Goal: Download file/media

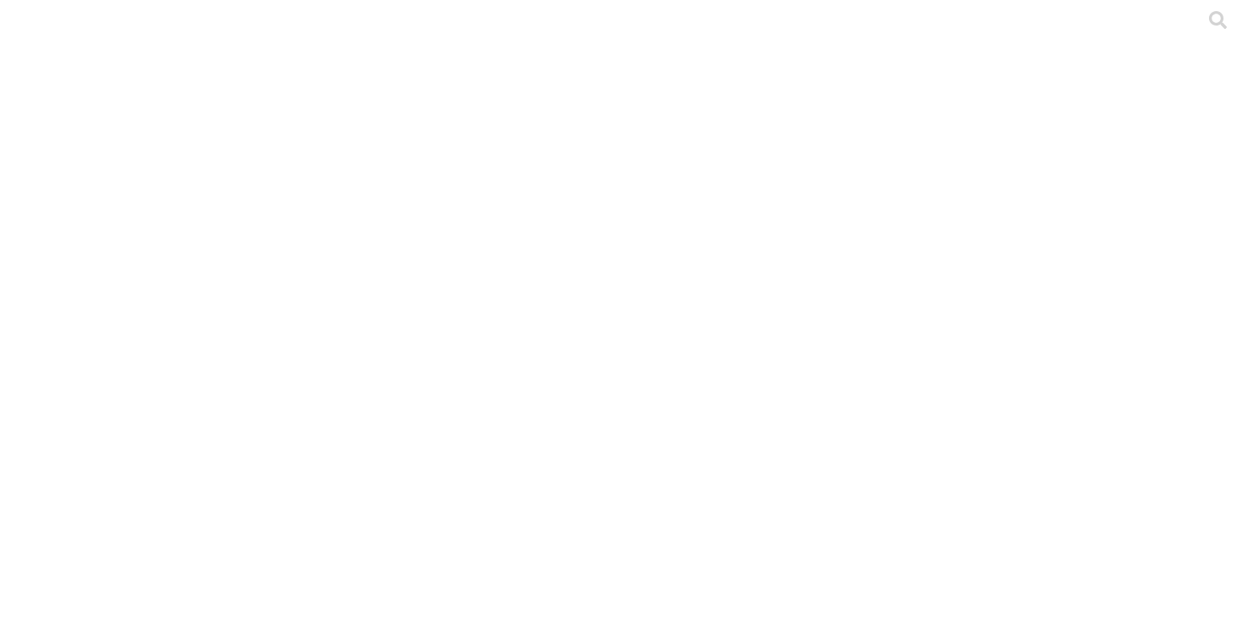
type input "tri"
click at [348, 338] on div at bounding box center [631, 311] width 1249 height 623
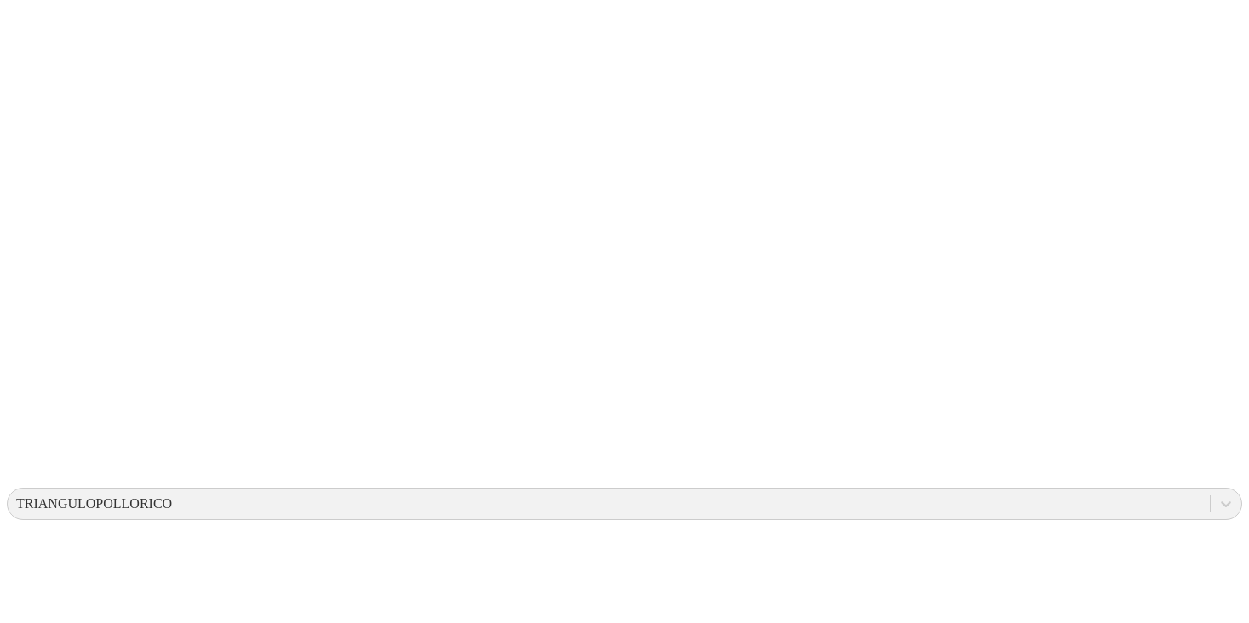
scroll to position [525, 0]
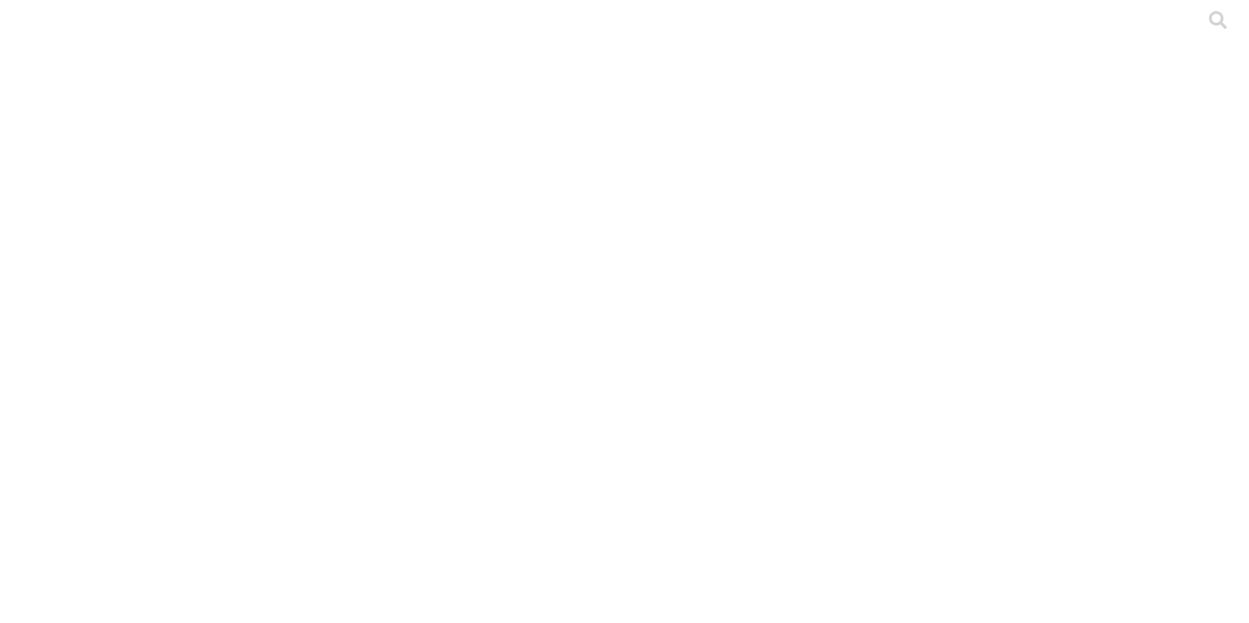
type input "lesc"
